Goal: Navigation & Orientation: Find specific page/section

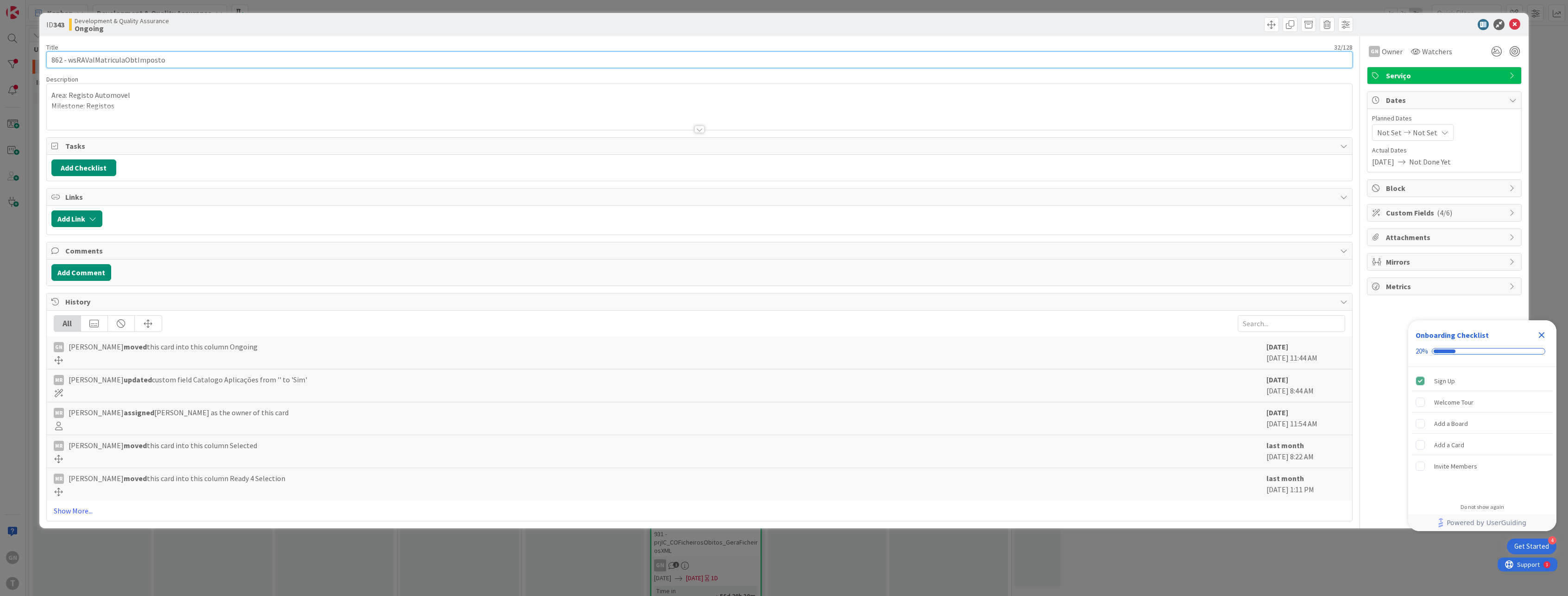
click at [113, 62] on input "862 - wsRAValMatriculaObtImposto" at bounding box center [699, 59] width 1307 height 16
click at [19, 251] on div "ID 343 Development & Quality Assurance Ongoing Title 32 / 128 862 - wsRAValMatr…" at bounding box center [784, 298] width 1568 height 596
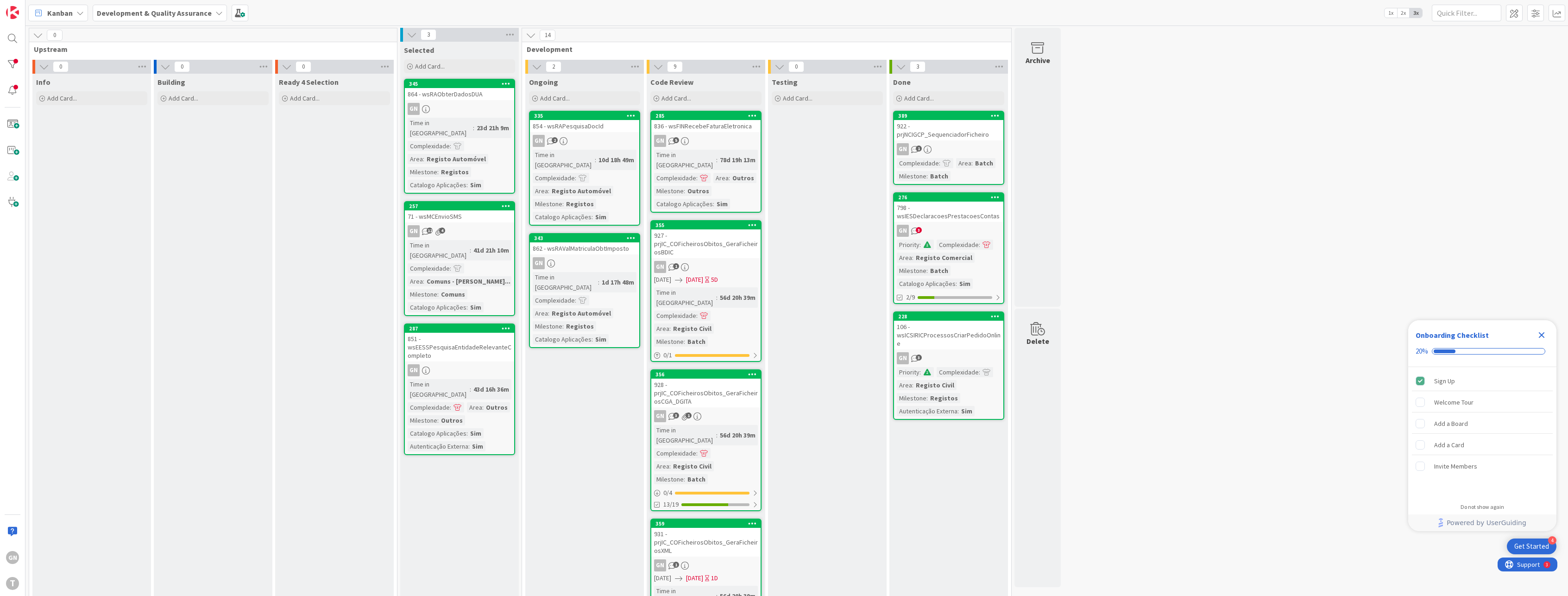
click at [954, 210] on div "798 - wsIESDeclaracoesPrestacoesContas" at bounding box center [949, 211] width 110 height 20
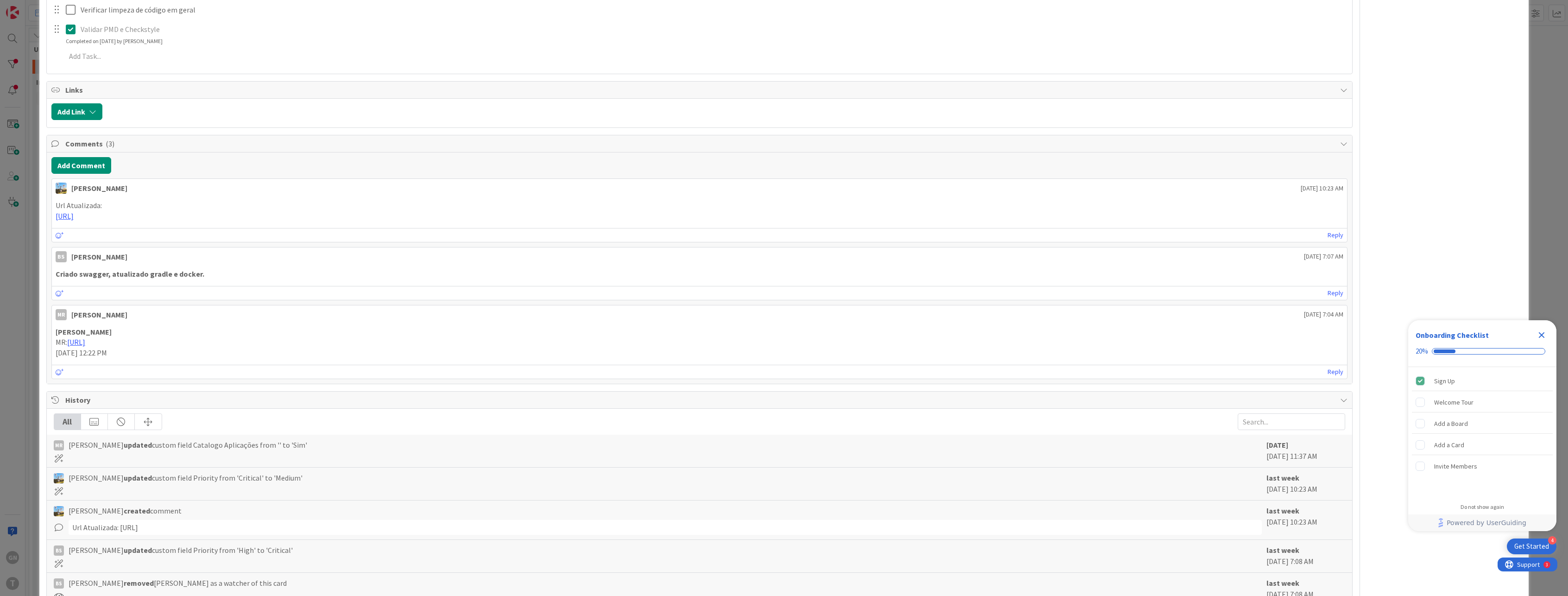
scroll to position [324, 0]
click at [23, 251] on div "ID 276 Development & Quality Assurance Done Title 38 / 128 798 - wsIESDeclaraco…" at bounding box center [784, 298] width 1568 height 596
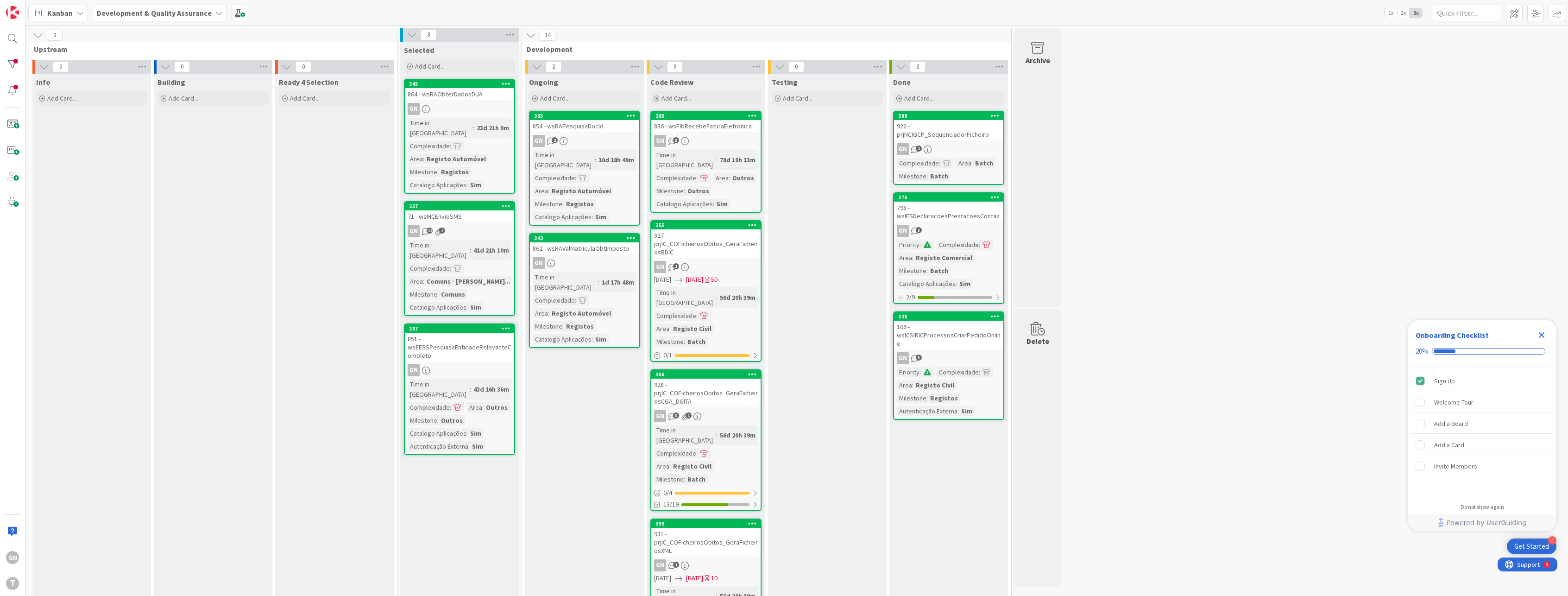
click at [458, 96] on div "864 - wsRAObterDadosDUA" at bounding box center [460, 94] width 110 height 12
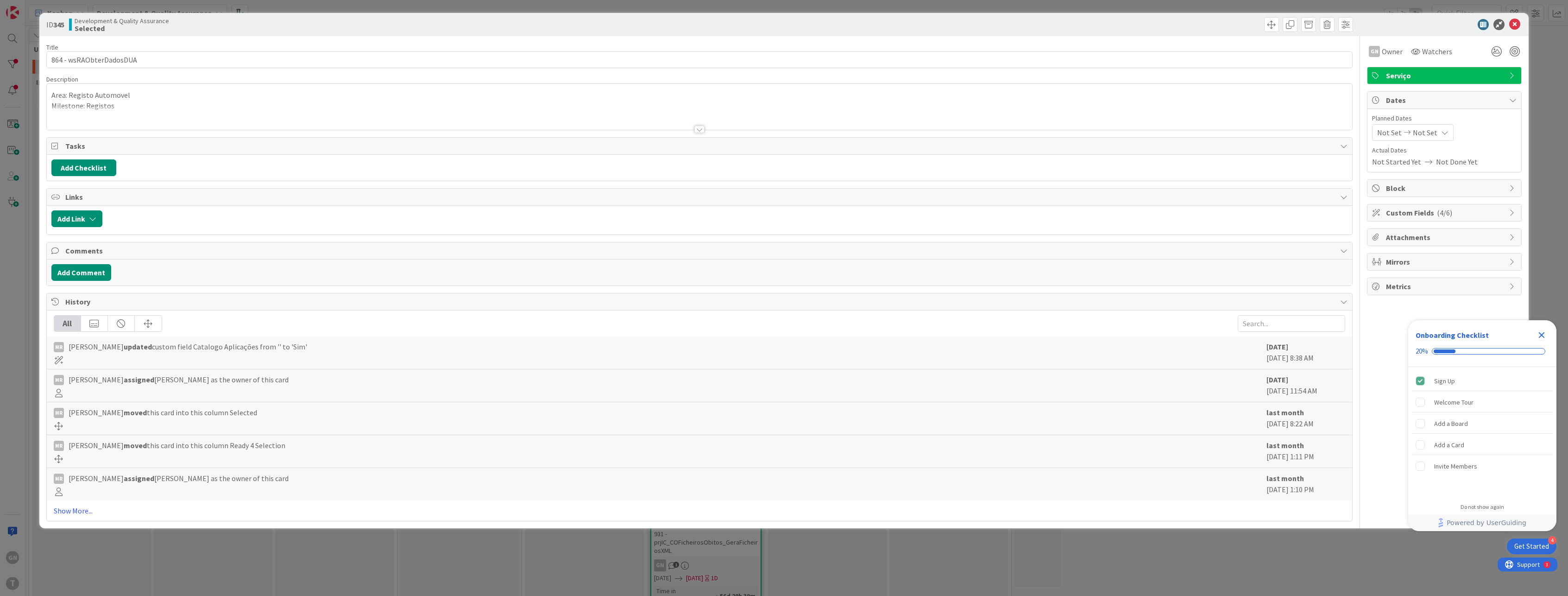
click at [344, 550] on div "ID 345 Development & Quality Assurance Selected Title 23 / 128 864 - wsRAObterD…" at bounding box center [784, 298] width 1568 height 596
